Goal: Task Accomplishment & Management: Manage account settings

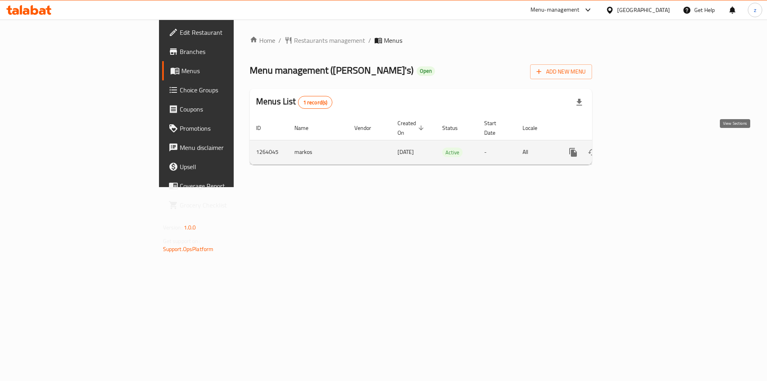
click at [635, 147] on icon "enhanced table" at bounding box center [631, 152] width 10 height 10
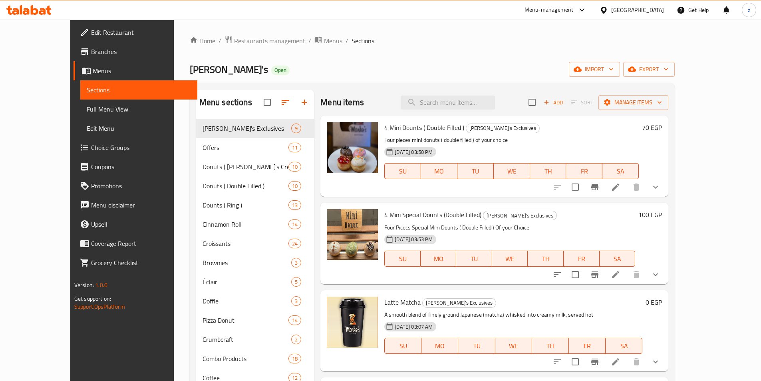
click at [91, 144] on span "Choice Groups" at bounding box center [141, 148] width 100 height 10
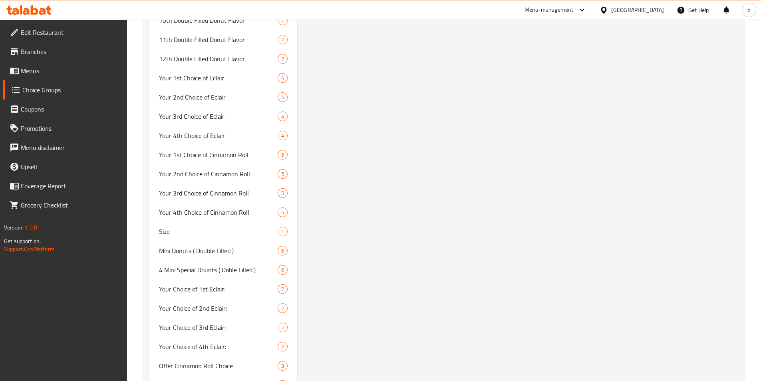
scroll to position [1530, 0]
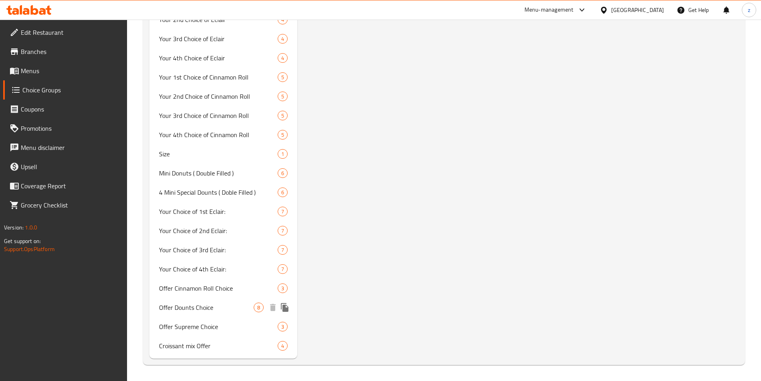
click at [195, 302] on span "Offer Dounts Choice" at bounding box center [206, 307] width 95 height 10
type input "Offer Dounts Choice"
type input "اختيار عرض دونتس"
type input "1"
